Goal: Task Accomplishment & Management: Manage account settings

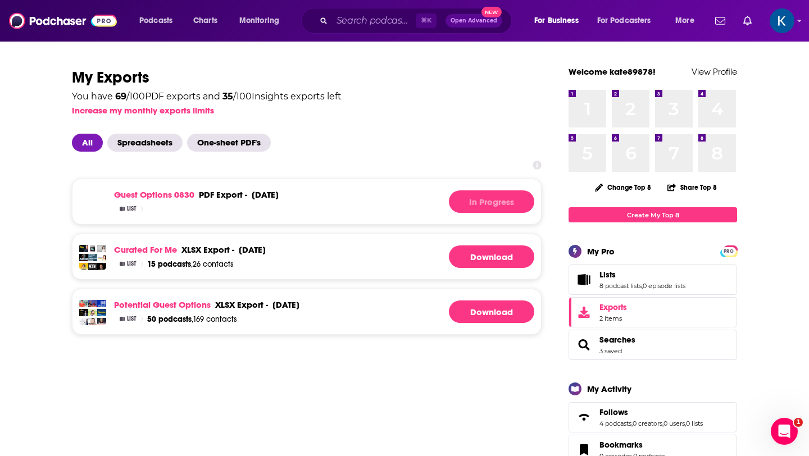
click at [130, 210] on span "List" at bounding box center [132, 209] width 10 height 6
click at [133, 195] on link "guest options 0830" at bounding box center [154, 194] width 80 height 11
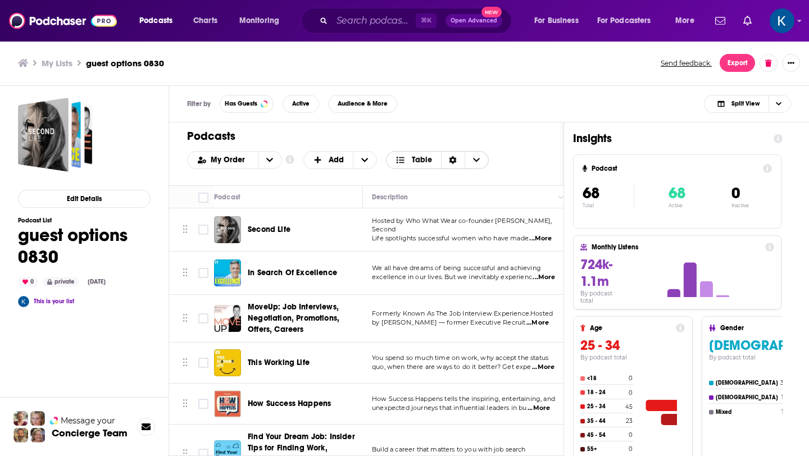
click at [413, 156] on span "Table" at bounding box center [422, 160] width 20 height 8
click at [530, 125] on div "Podcasts Add My Order Customize Your List Order Select the “My Order” sort and …" at bounding box center [366, 153] width 394 height 63
drag, startPoint x: 204, startPoint y: 195, endPoint x: 487, endPoint y: 143, distance: 288.2
click at [204, 195] on input "Toggle select all" at bounding box center [203, 198] width 10 height 10
checkbox input "true"
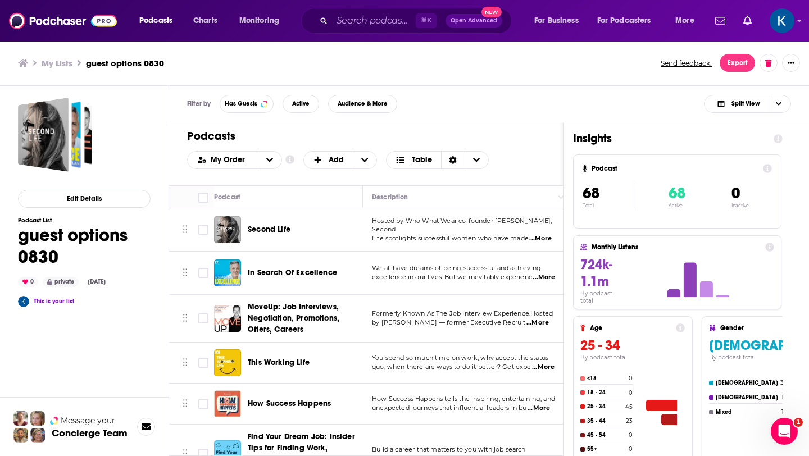
checkbox input "true"
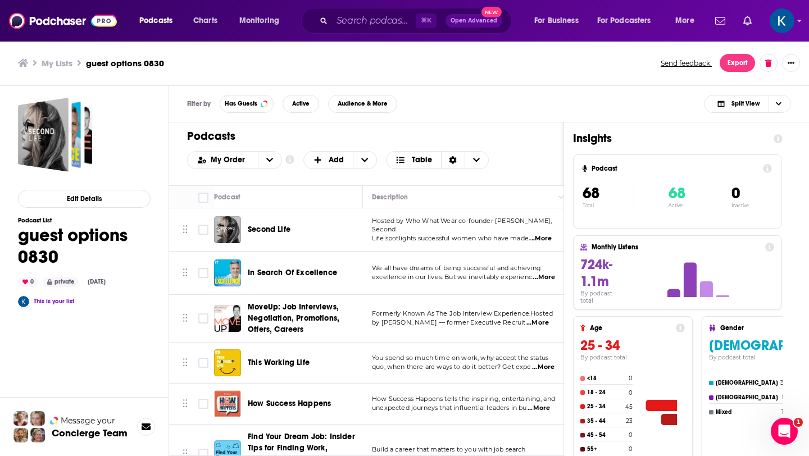
checkbox input "true"
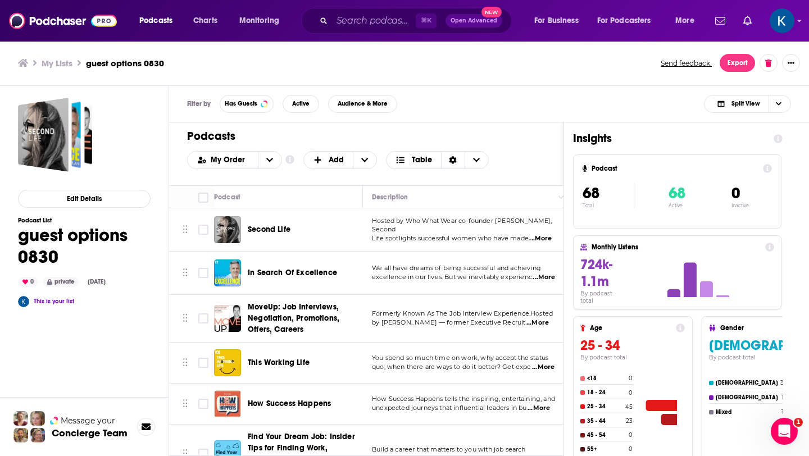
checkbox input "true"
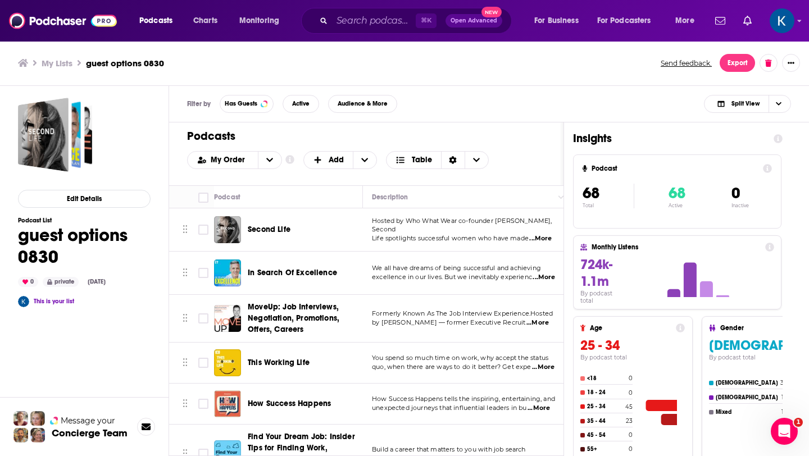
checkbox input "true"
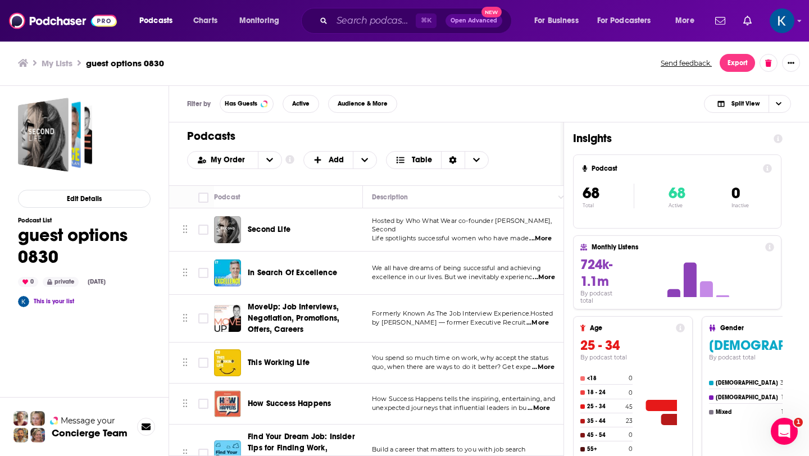
checkbox input "true"
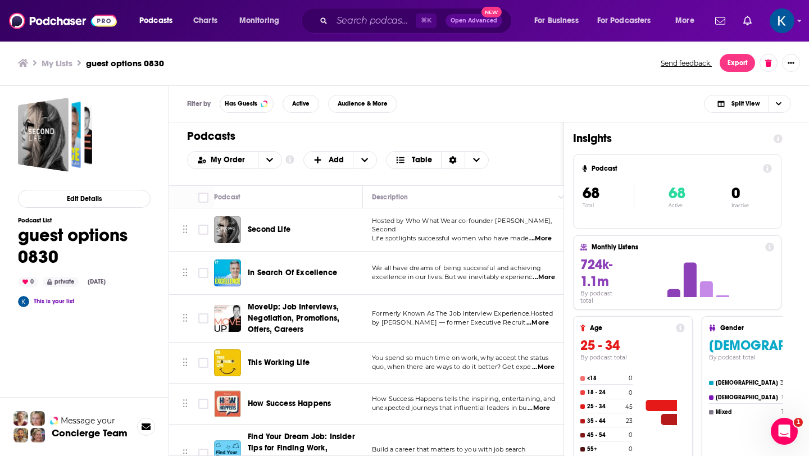
checkbox input "true"
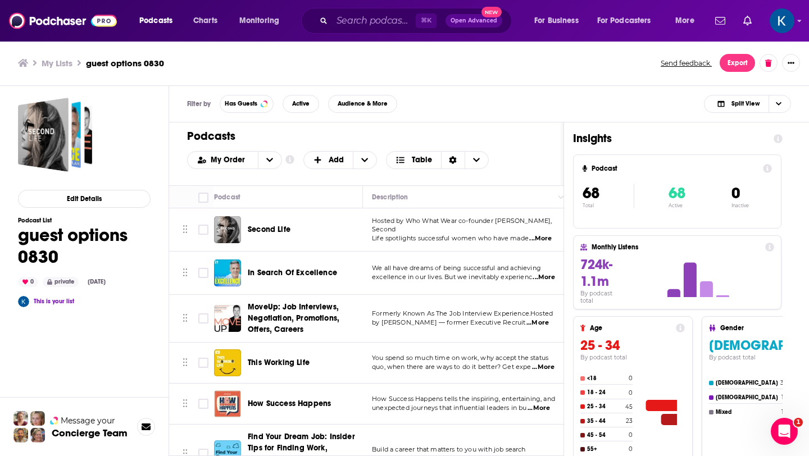
checkbox input "true"
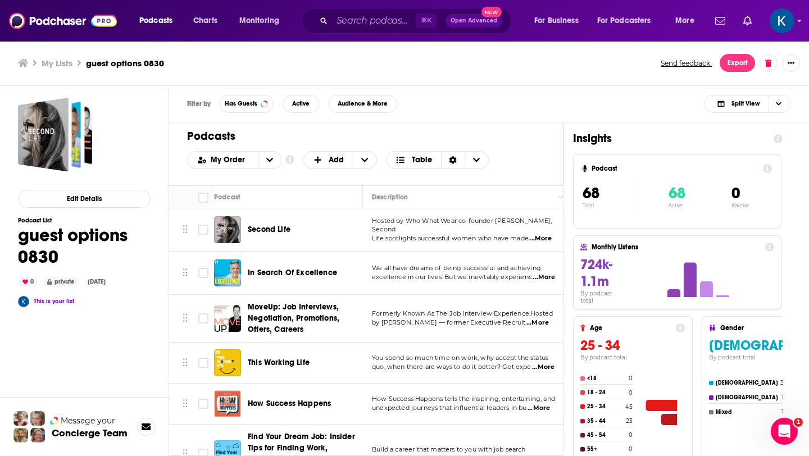
checkbox input "true"
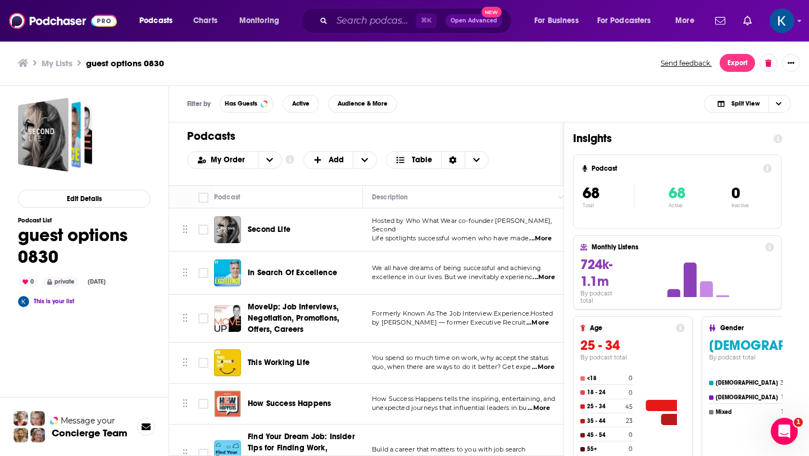
checkbox input "true"
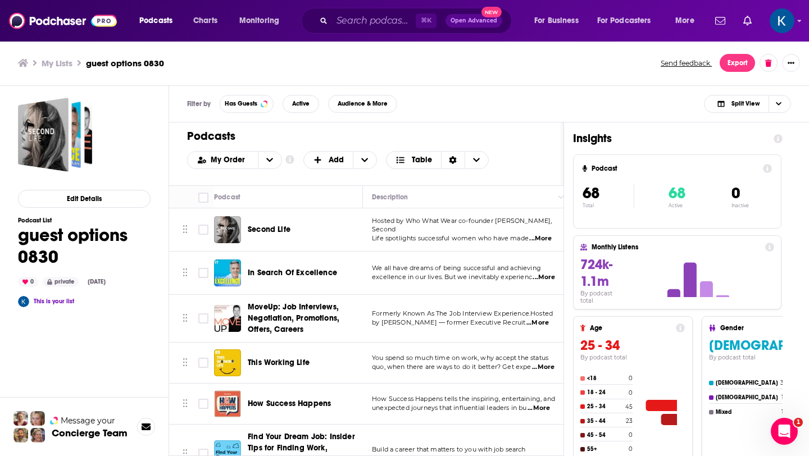
checkbox input "true"
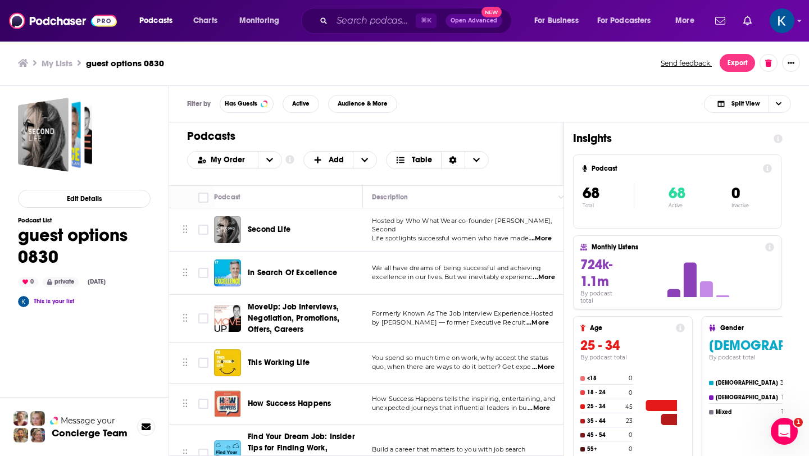
checkbox input "true"
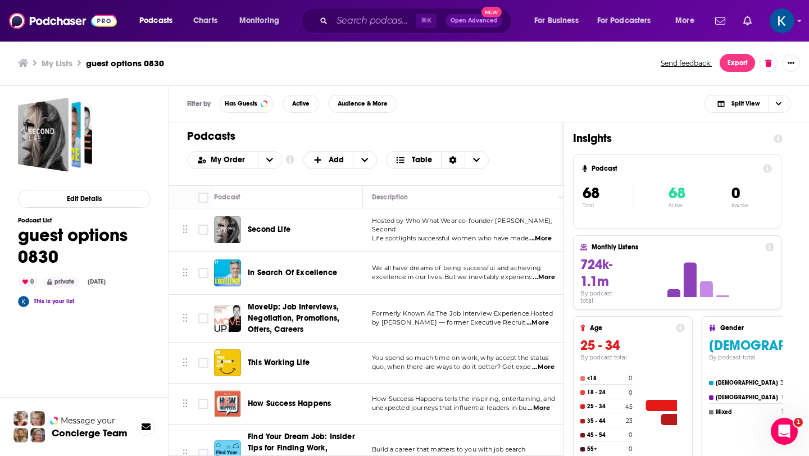
checkbox input "true"
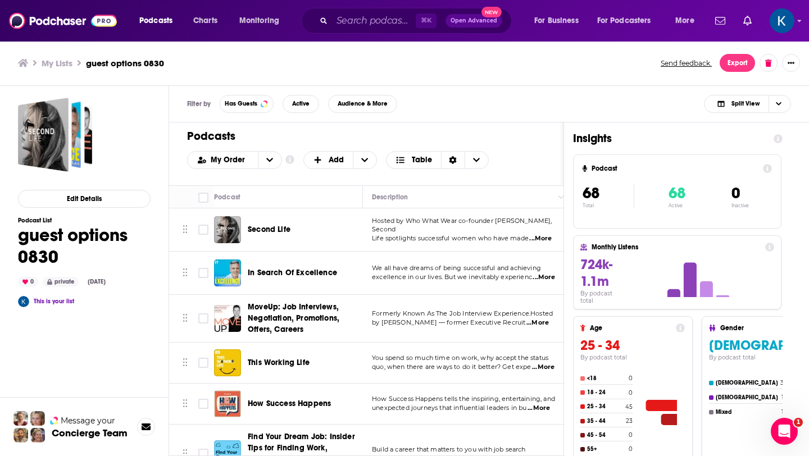
checkbox input "true"
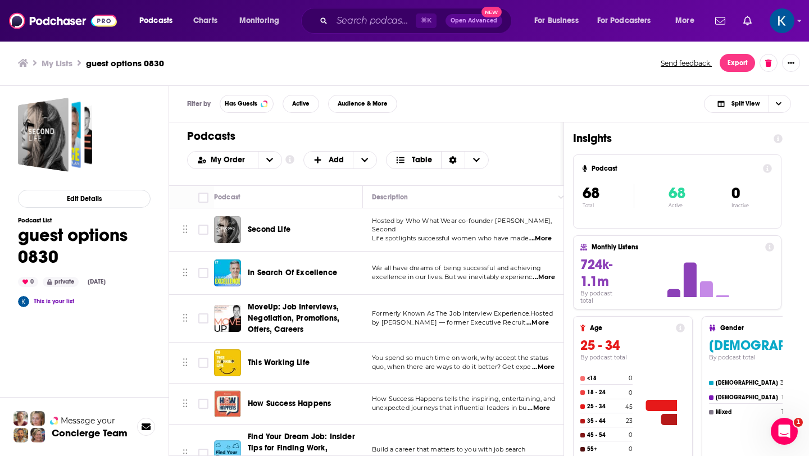
checkbox input "true"
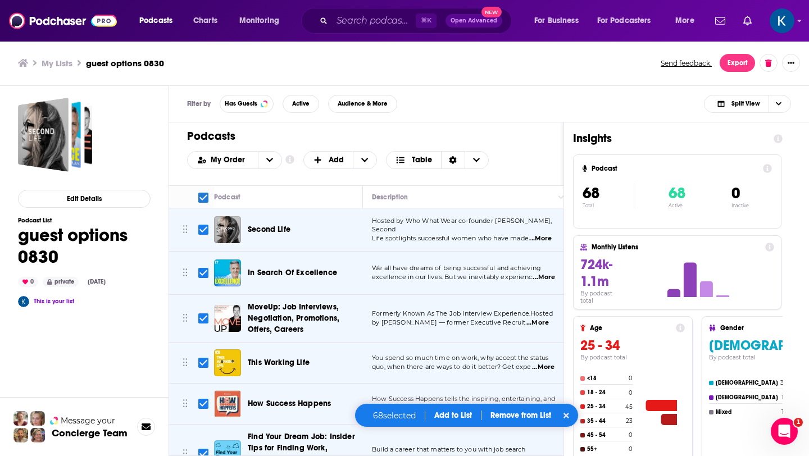
click at [525, 151] on div "My Order Customize Your List Order Select the “My Order” sort and remove all fi…" at bounding box center [366, 160] width 358 height 18
click at [323, 346] on td "This Working Life" at bounding box center [288, 363] width 149 height 41
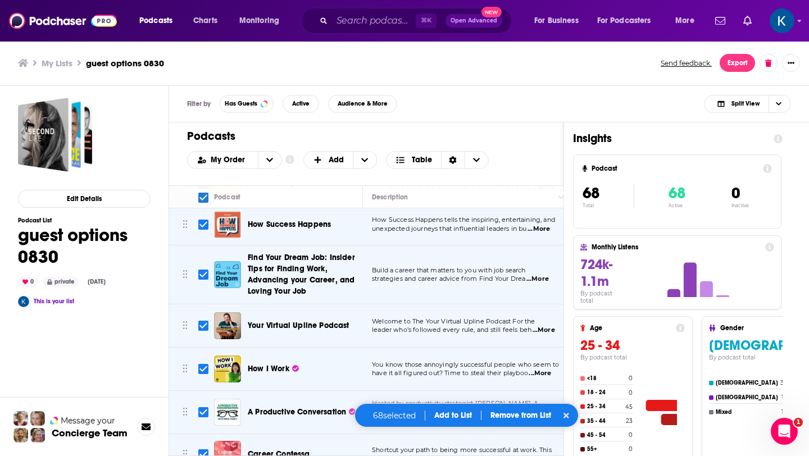
scroll to position [189, 0]
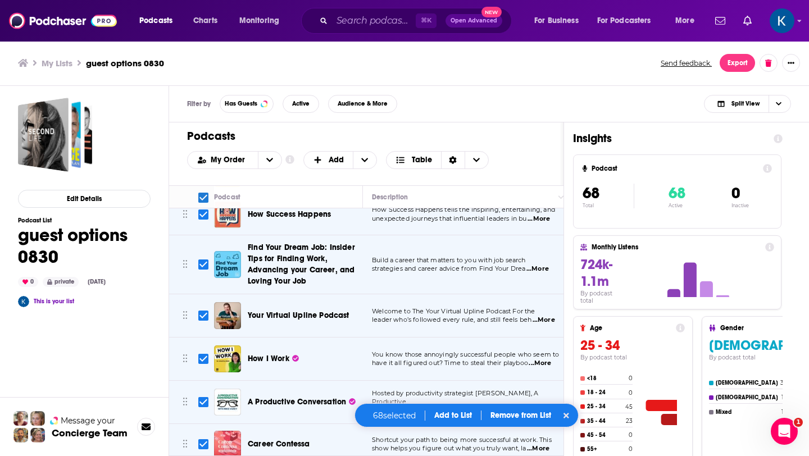
click at [203, 195] on input "Toggle select all" at bounding box center [203, 198] width 10 height 10
checkbox input "false"
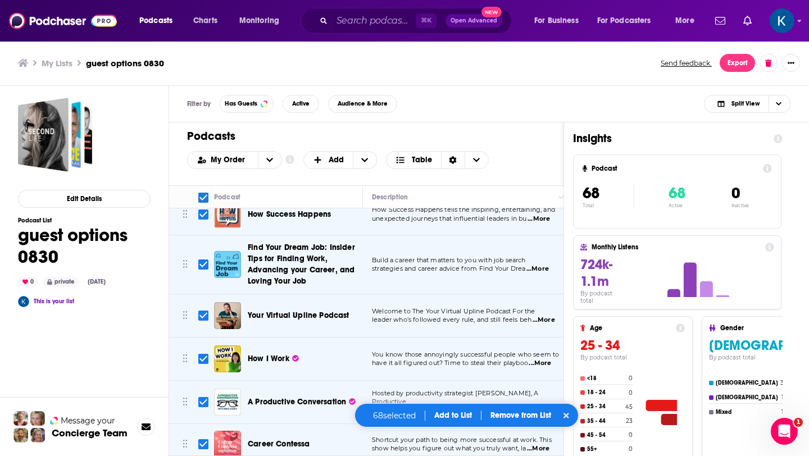
checkbox input "false"
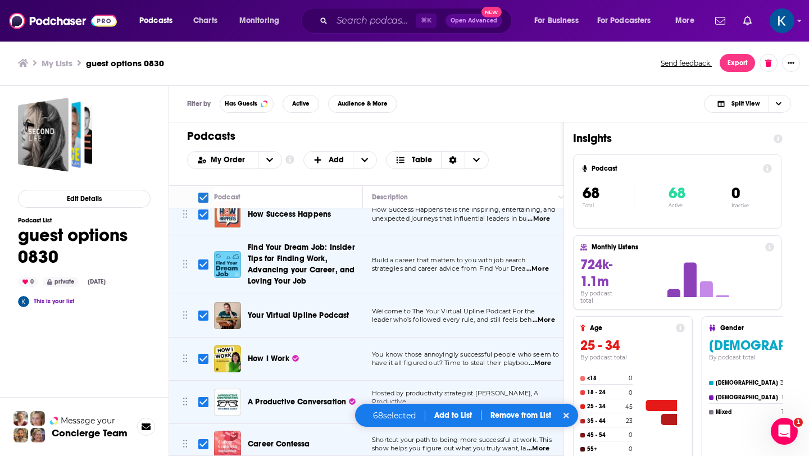
checkbox input "false"
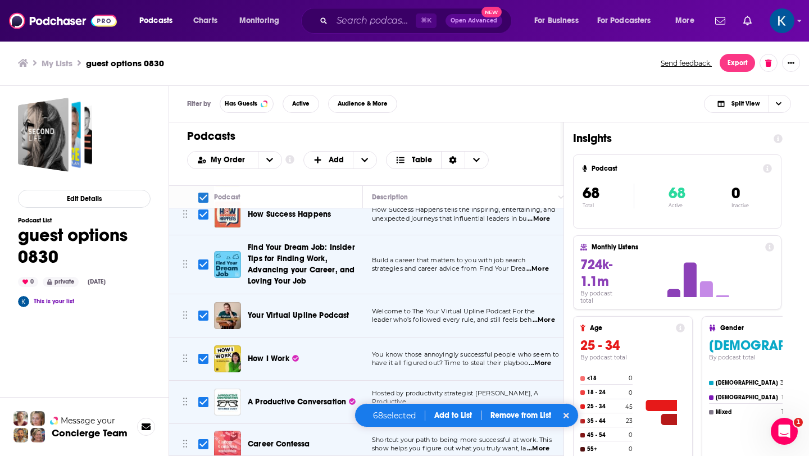
checkbox input "false"
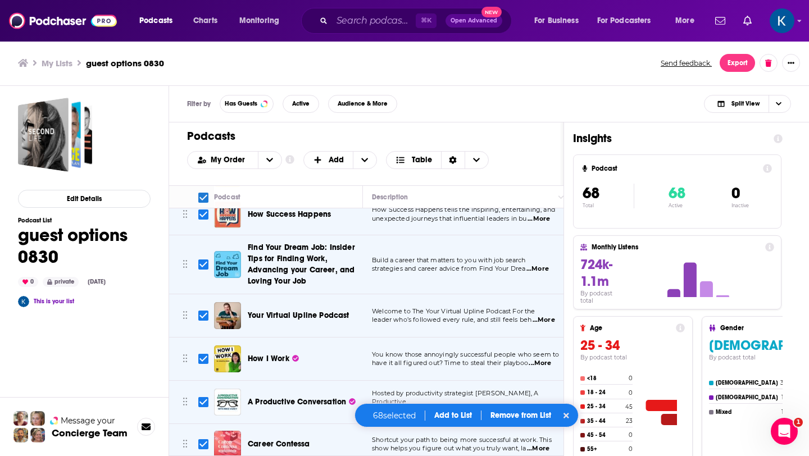
checkbox input "false"
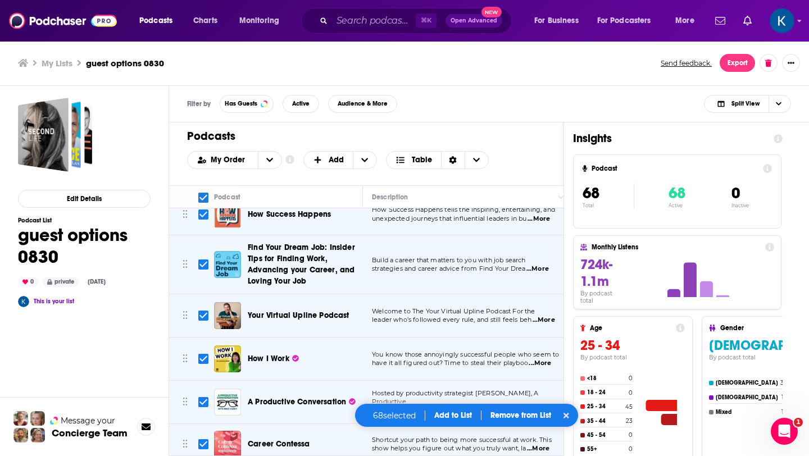
checkbox input "false"
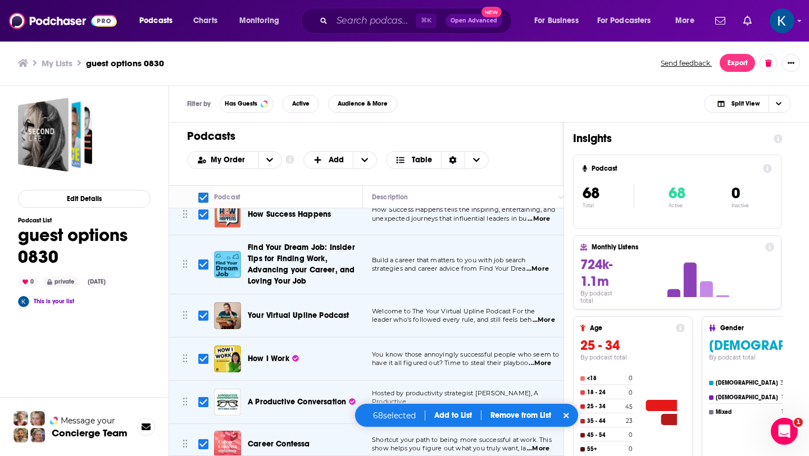
checkbox input "false"
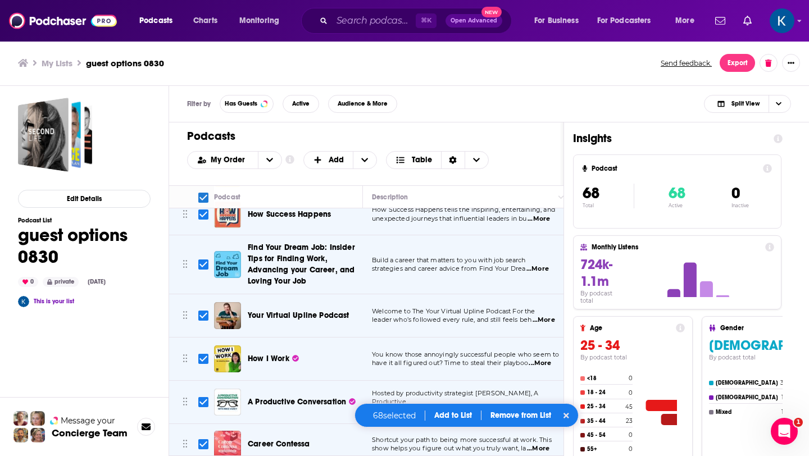
checkbox input "false"
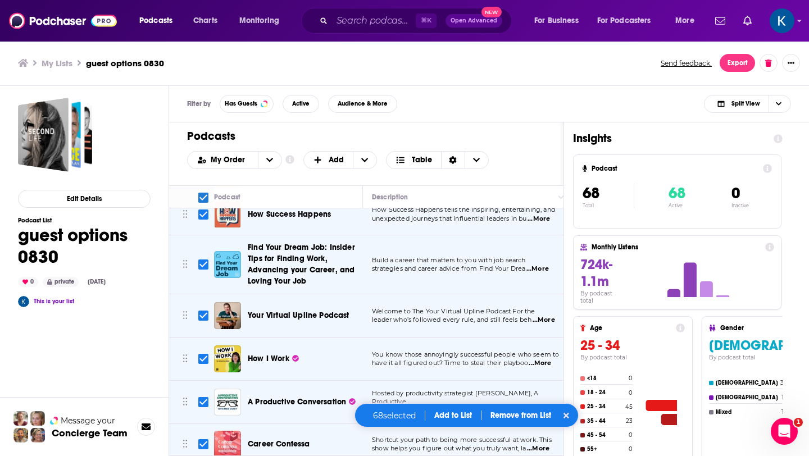
checkbox input "false"
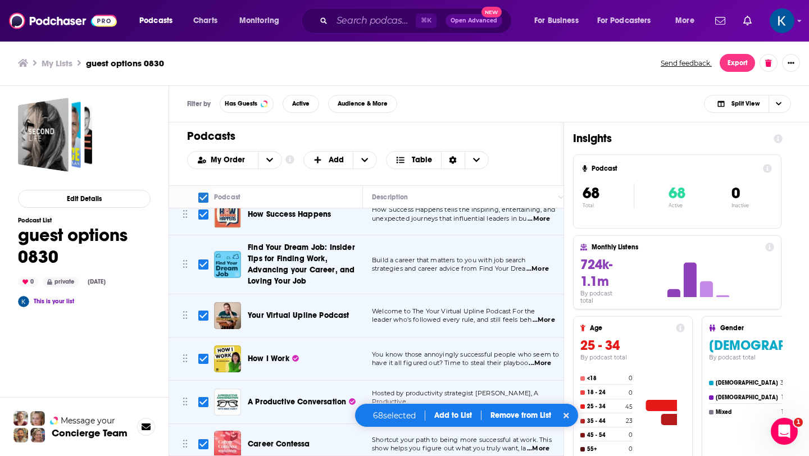
checkbox input "false"
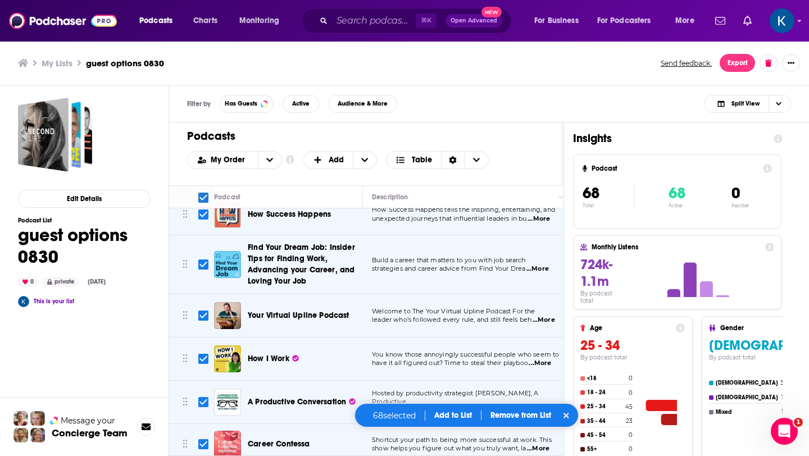
checkbox input "false"
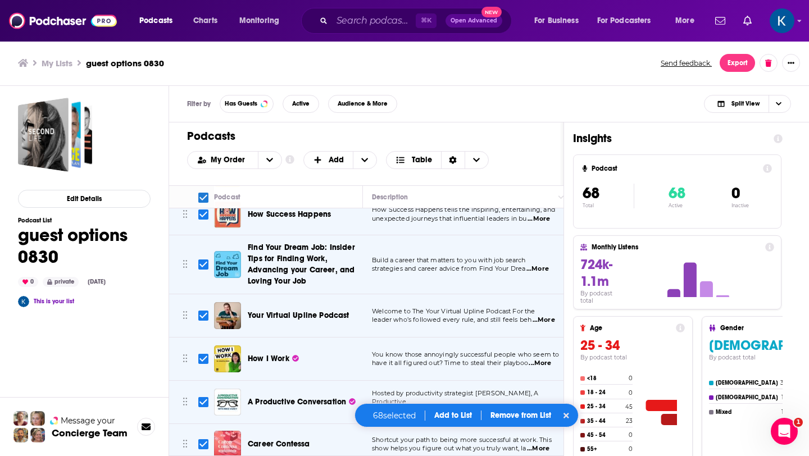
checkbox input "false"
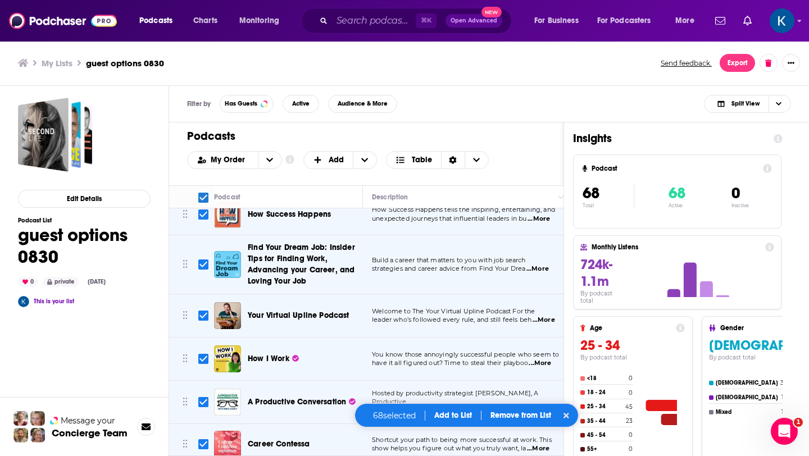
checkbox input "false"
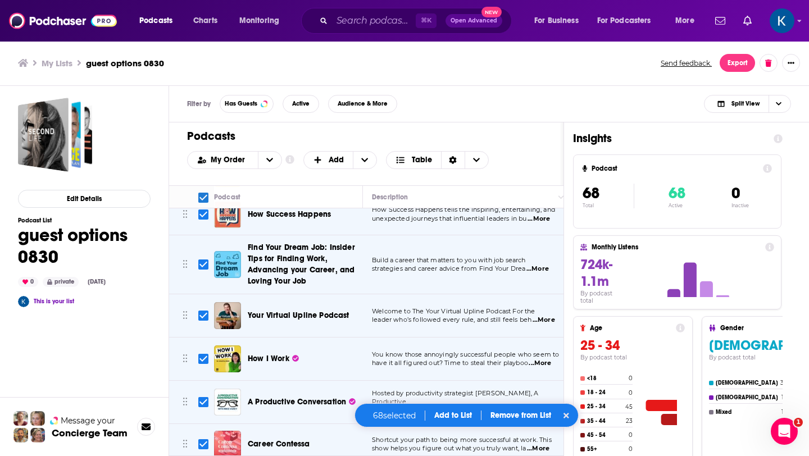
checkbox input "false"
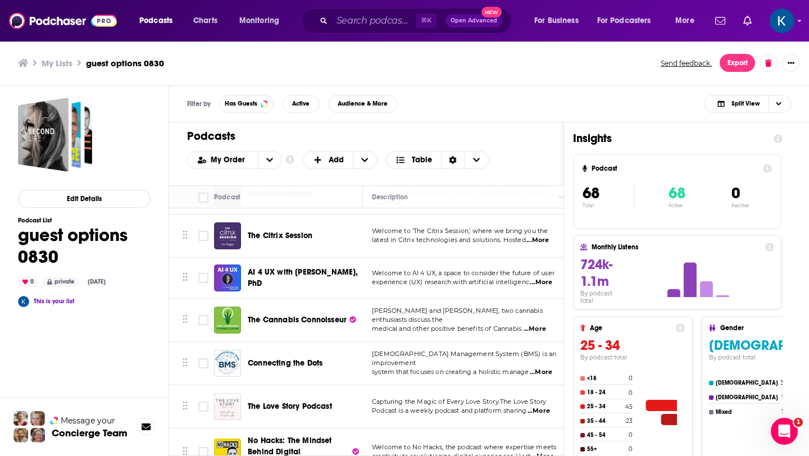
scroll to position [2796, 0]
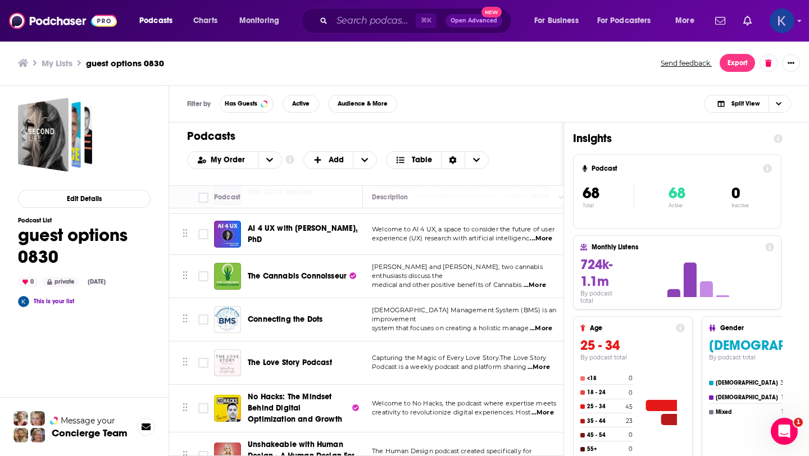
click at [783, 26] on img "Logged in as kate89878" at bounding box center [781, 20] width 25 height 25
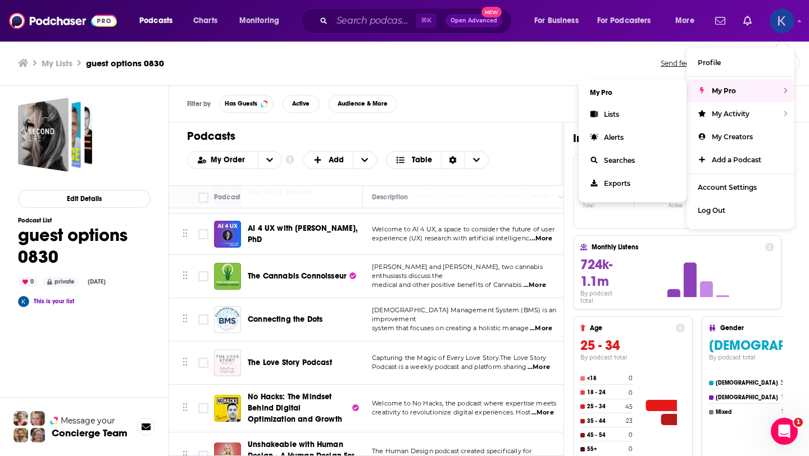
click at [734, 90] on span "My Pro" at bounding box center [723, 90] width 24 height 8
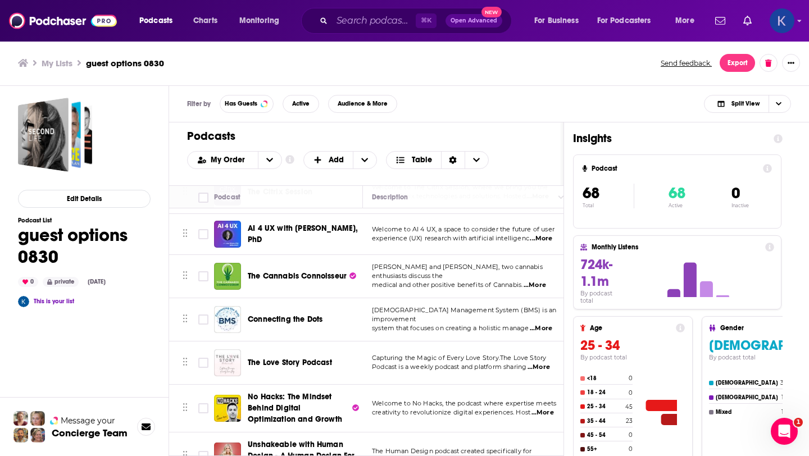
click at [781, 23] on img "Logged in as kate89878" at bounding box center [781, 20] width 25 height 25
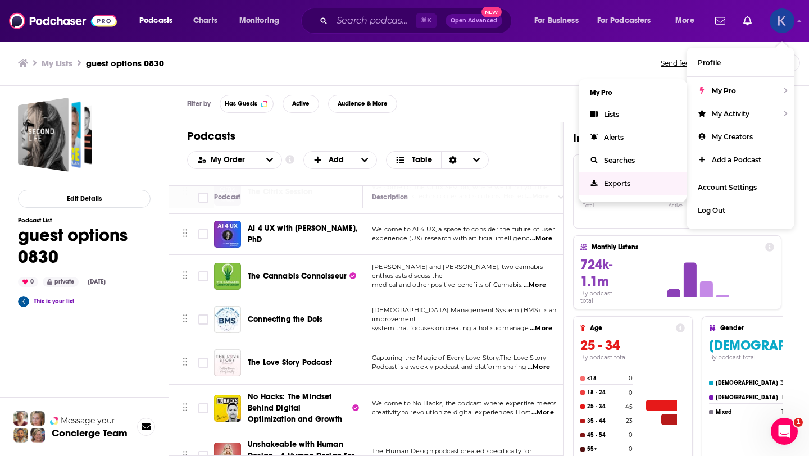
click at [611, 179] on span "Exports" at bounding box center [617, 183] width 26 height 8
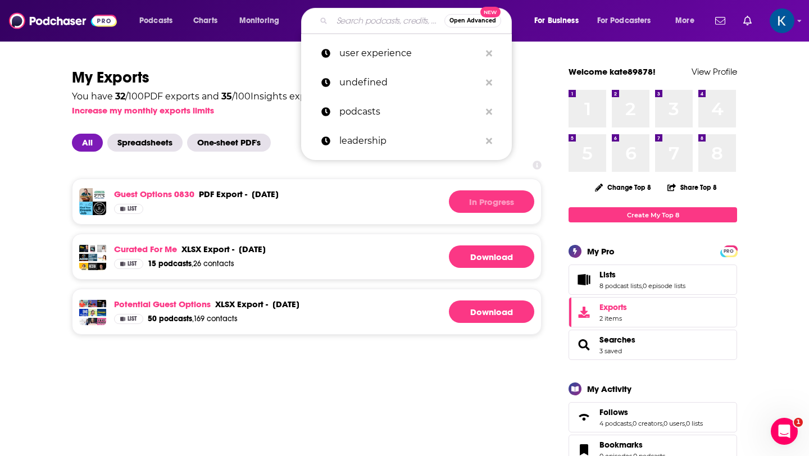
click at [351, 21] on input "Search podcasts, credits, & more..." at bounding box center [388, 21] width 112 height 18
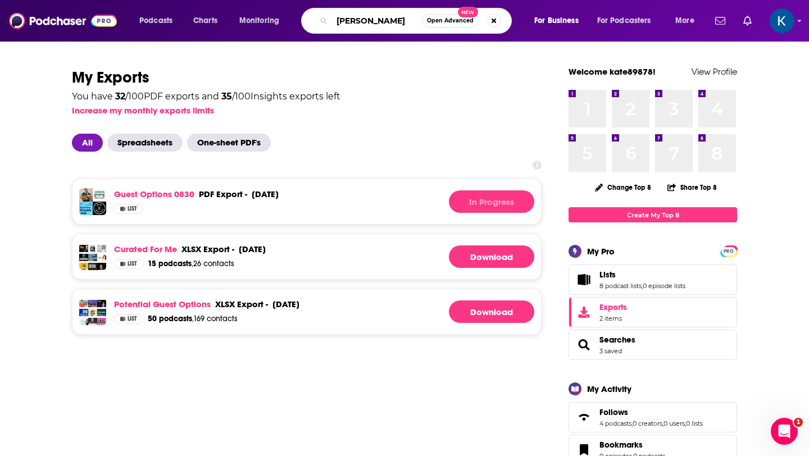
type input "[PERSON_NAME]"
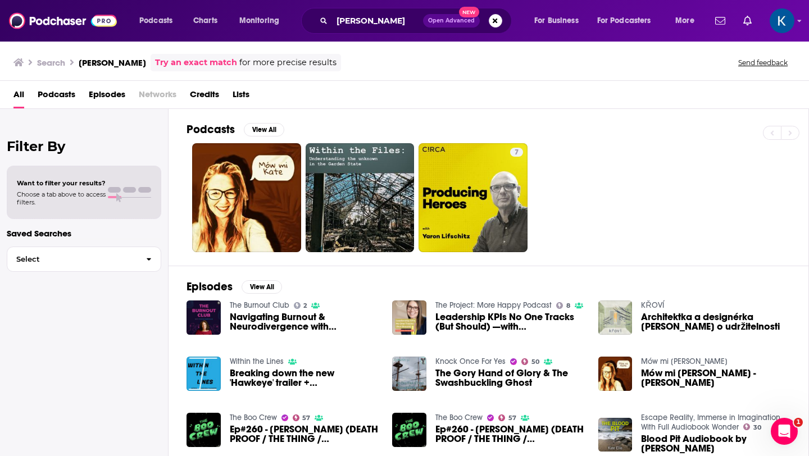
click at [796, 21] on div "Podcasts Charts Monitoring [PERSON_NAME] Open Advanced New For Business For Pod…" at bounding box center [404, 21] width 809 height 42
click at [799, 22] on icon "Show profile menu" at bounding box center [799, 20] width 4 height 7
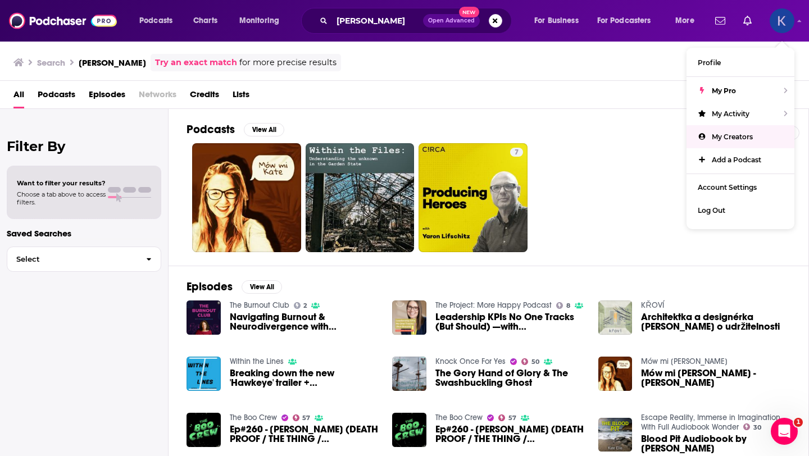
click at [722, 141] on link "My Creators" at bounding box center [740, 136] width 108 height 23
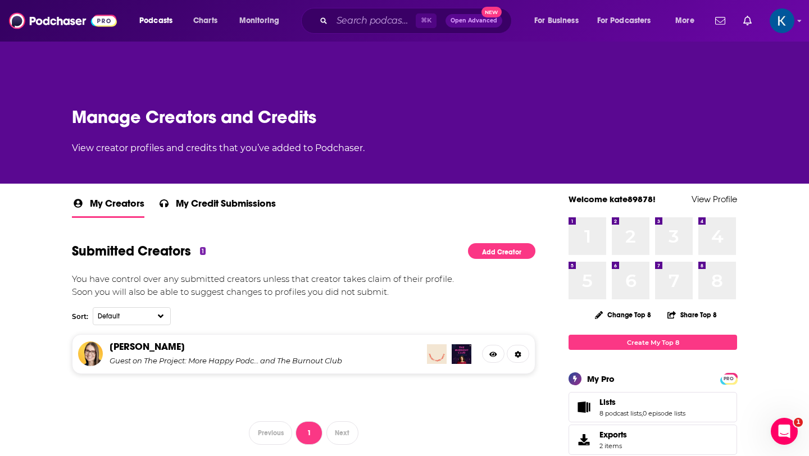
scroll to position [63, 0]
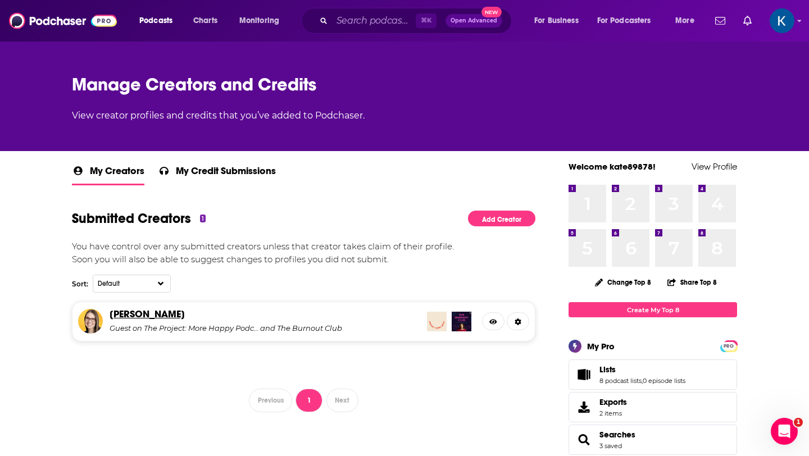
click at [127, 311] on link "[PERSON_NAME]" at bounding box center [146, 314] width 75 height 12
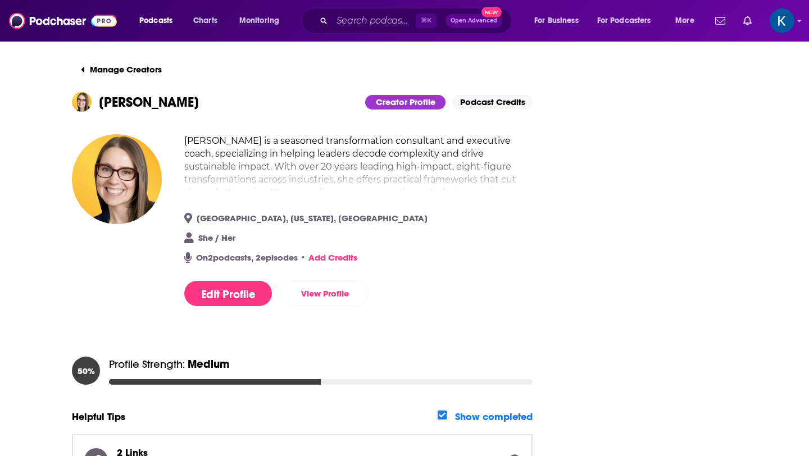
scroll to position [10, 0]
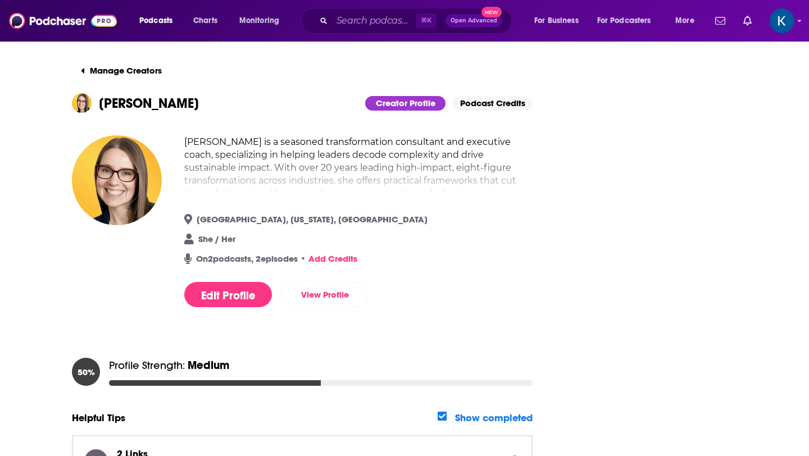
click at [360, 193] on div "[PERSON_NAME] is a seasoned transformation consultant and executive coach, spec…" at bounding box center [358, 165] width 348 height 61
click at [352, 191] on div "[PERSON_NAME] is a seasoned transformation consultant and executive coach, spec…" at bounding box center [358, 165] width 348 height 61
click at [346, 191] on h2 "[PERSON_NAME] is a seasoned transformation consultant and executive coach, spec…" at bounding box center [358, 193] width 348 height 116
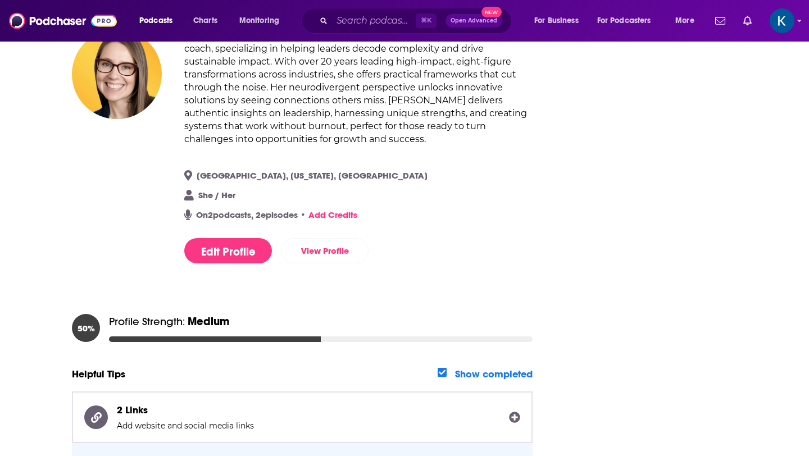
scroll to position [0, 0]
